Goal: Task Accomplishment & Management: Manage account settings

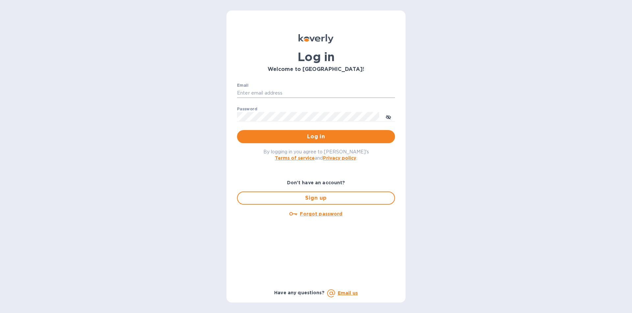
click at [264, 92] on input "Email" at bounding box center [316, 93] width 158 height 10
type input "[EMAIL_ADDRESS][DOMAIN_NAME]"
click at [292, 135] on span "Log in" at bounding box center [315, 137] width 147 height 8
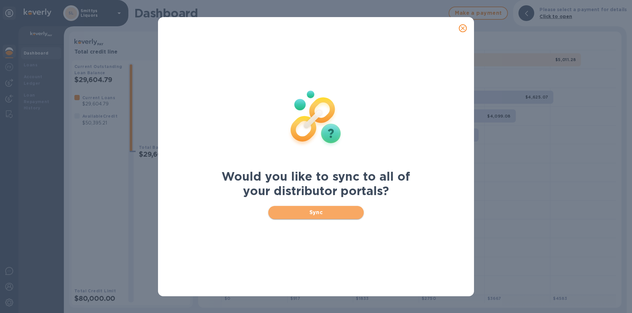
click at [281, 210] on span "Sync" at bounding box center [315, 213] width 85 height 8
